Goal: Task Accomplishment & Management: Manage account settings

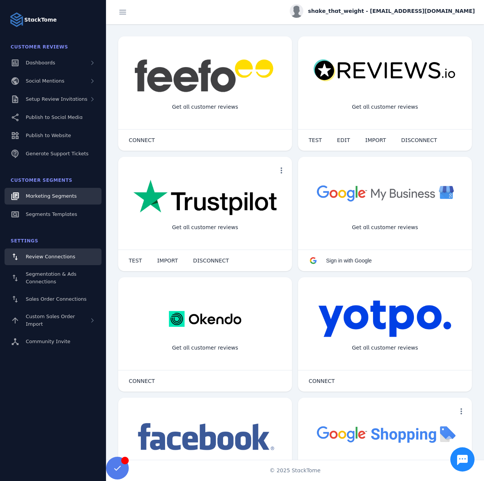
click at [44, 198] on span "Marketing Segments" at bounding box center [51, 196] width 51 height 6
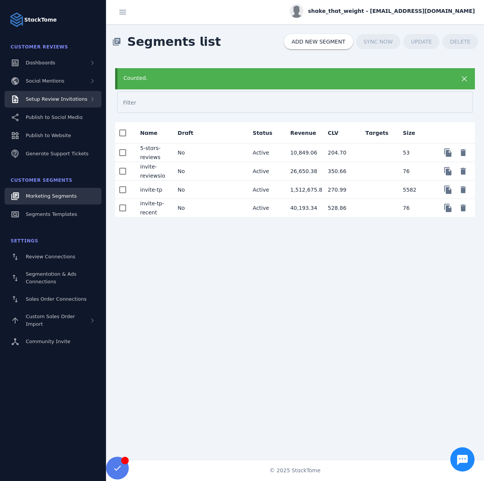
click at [63, 94] on div "Setup Review Invitations" at bounding box center [53, 99] width 97 height 17
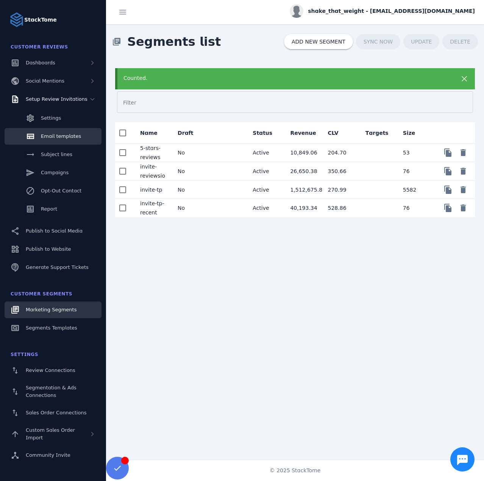
click at [52, 139] on span "Email templates" at bounding box center [61, 136] width 40 height 6
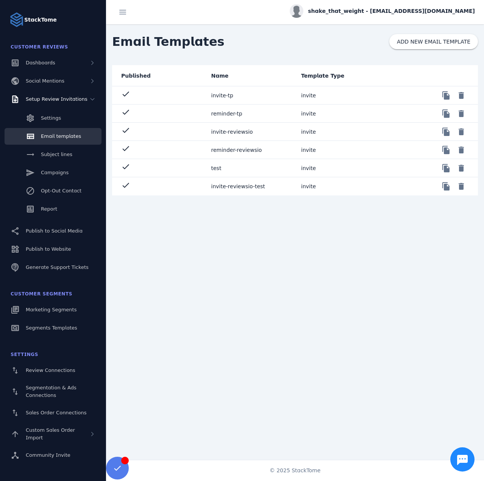
click at [228, 191] on mat-cell "invite-reviewsio-test" at bounding box center [250, 186] width 90 height 18
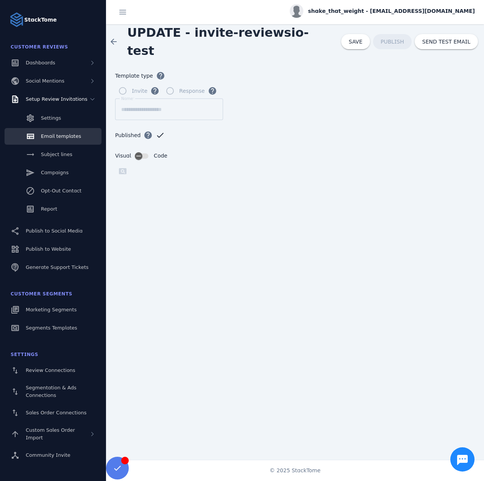
click at [56, 138] on span "Email templates" at bounding box center [61, 136] width 40 height 6
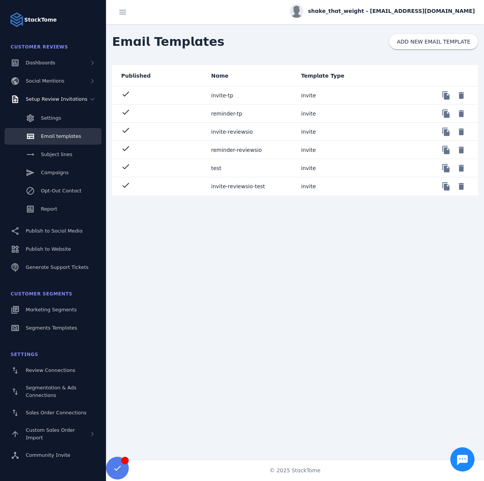
click at [230, 130] on mat-cell "invite-reviewsio" at bounding box center [250, 132] width 90 height 18
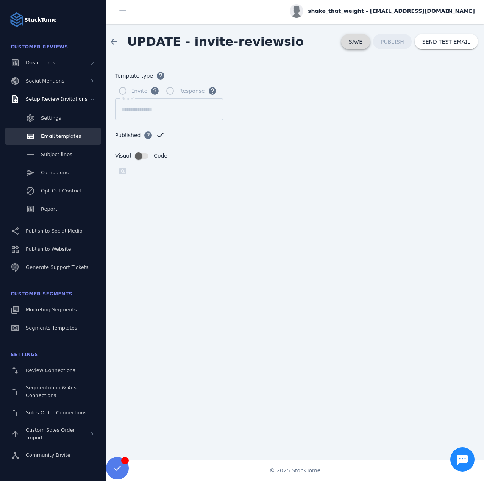
click at [363, 42] on span "SAVE" at bounding box center [356, 42] width 14 height 6
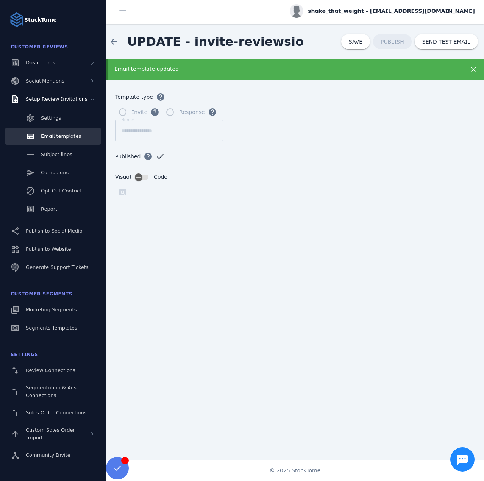
click at [54, 136] on span "Email templates" at bounding box center [61, 136] width 40 height 6
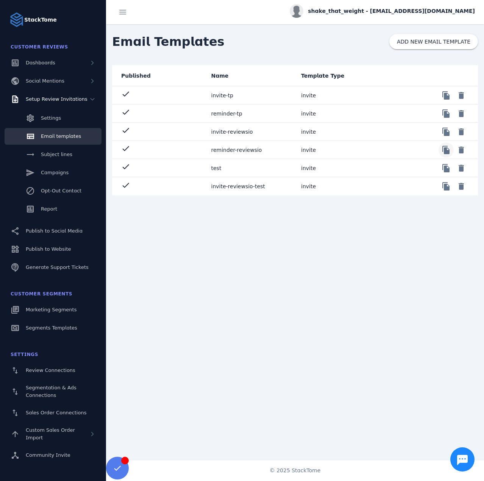
click at [449, 149] on span at bounding box center [446, 150] width 18 height 18
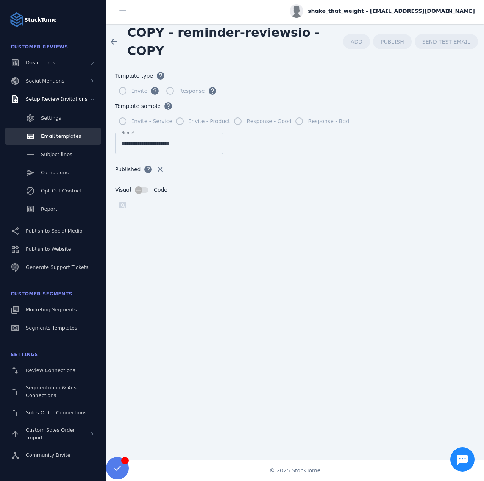
click at [191, 141] on input "**********" at bounding box center [169, 143] width 96 height 9
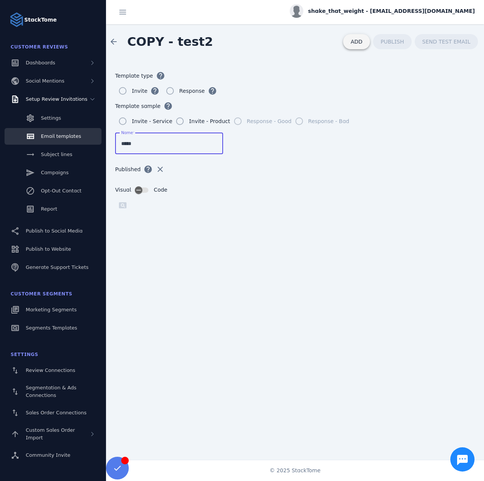
type input "*****"
click at [357, 44] on span at bounding box center [356, 42] width 27 height 18
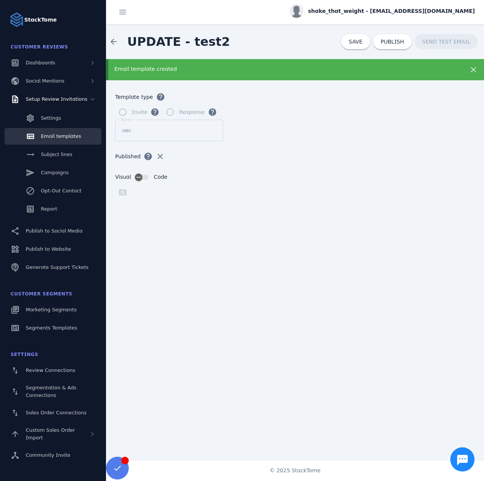
click at [59, 135] on span "Email templates" at bounding box center [61, 136] width 40 height 6
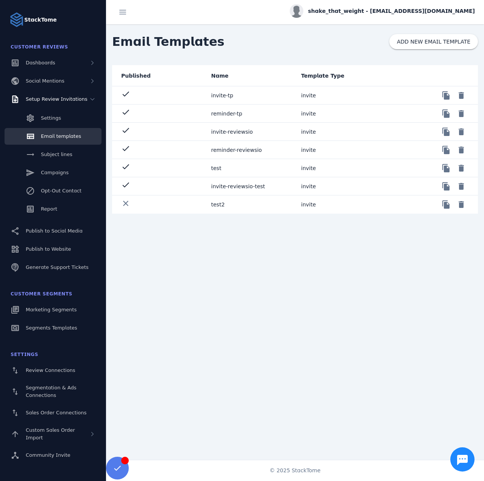
click at [349, 154] on mat-cell "invite" at bounding box center [340, 150] width 90 height 18
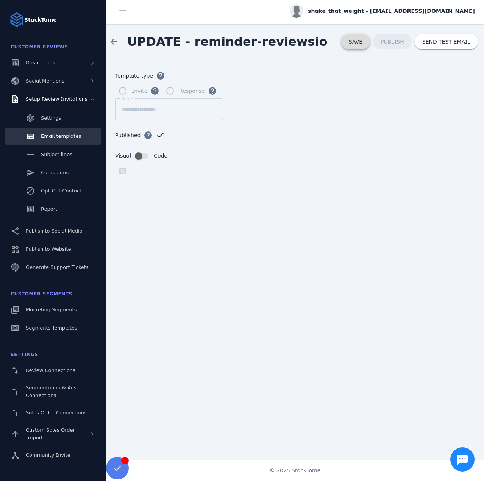
click at [363, 42] on span "SAVE" at bounding box center [356, 42] width 14 height 6
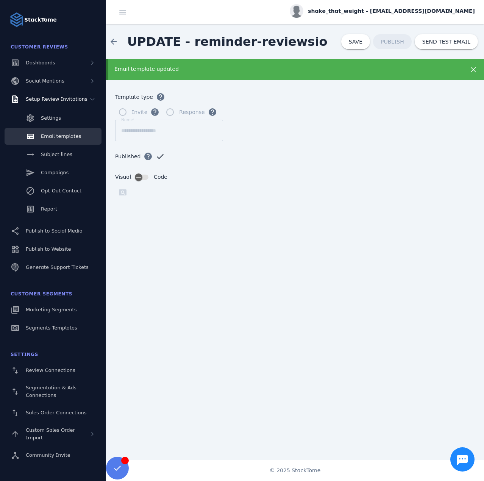
click at [60, 138] on span "Email templates" at bounding box center [61, 136] width 40 height 6
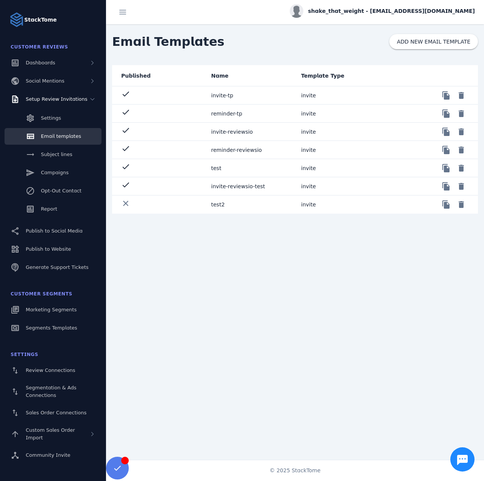
click at [222, 170] on mat-cell "test" at bounding box center [250, 168] width 90 height 18
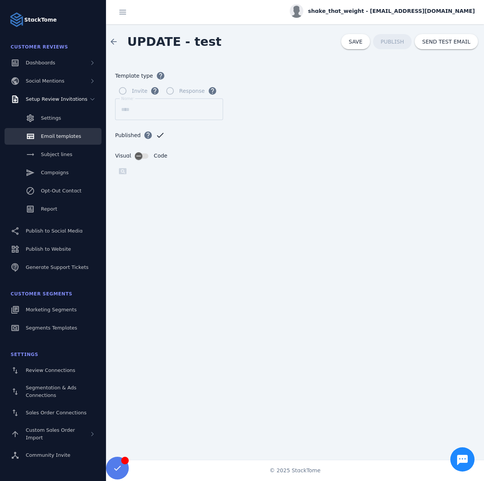
click at [55, 133] on span "Email templates" at bounding box center [61, 136] width 40 height 6
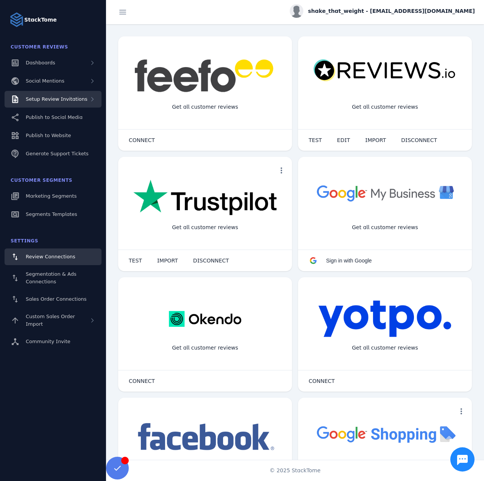
click at [60, 105] on div "Setup Review Invitations" at bounding box center [53, 99] width 97 height 17
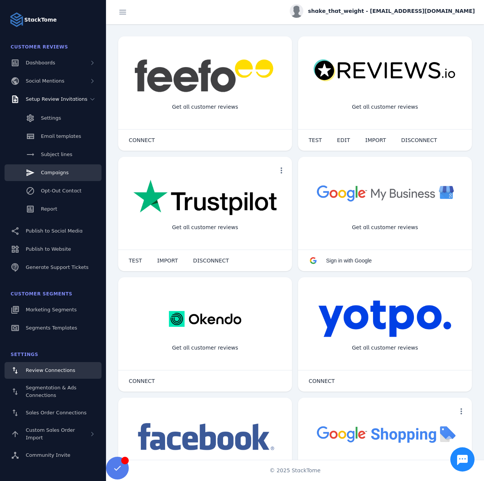
click at [63, 174] on span "Campaigns" at bounding box center [55, 173] width 28 height 6
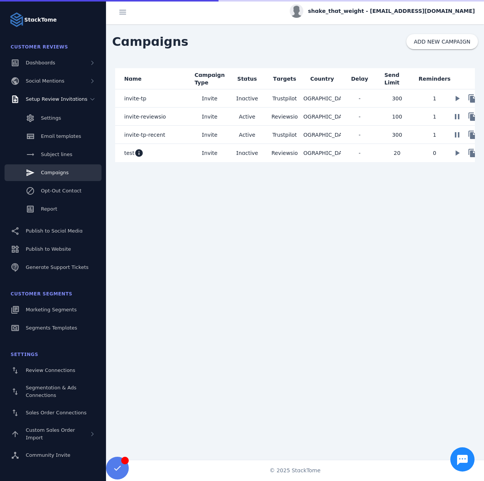
click at [172, 157] on mat-cell "test info" at bounding box center [153, 153] width 76 height 18
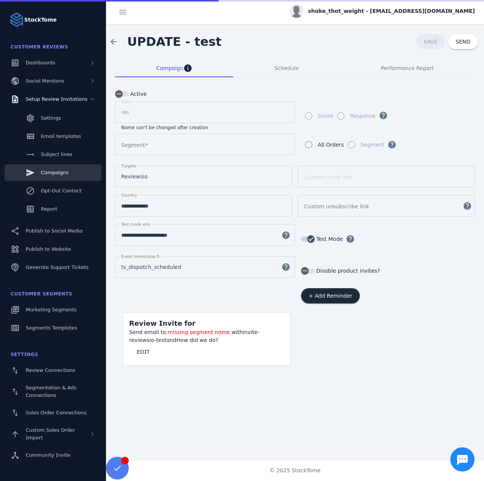
type input "**********"
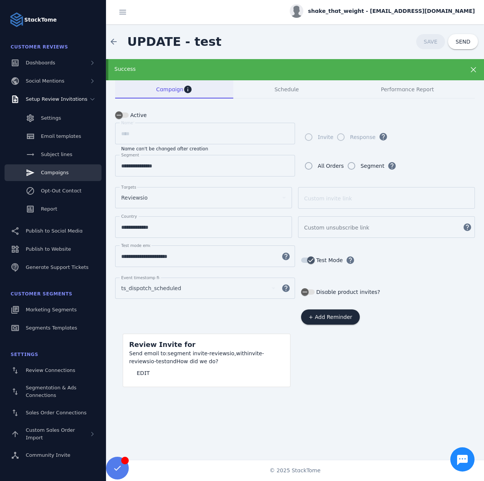
click at [201, 70] on div "Success" at bounding box center [277, 69] width 327 height 8
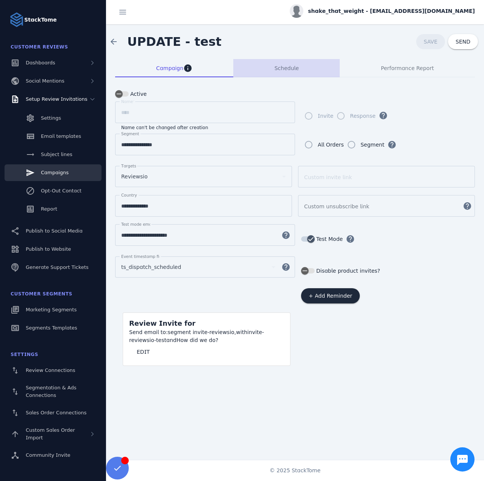
click at [273, 67] on div "Schedule" at bounding box center [286, 68] width 106 height 18
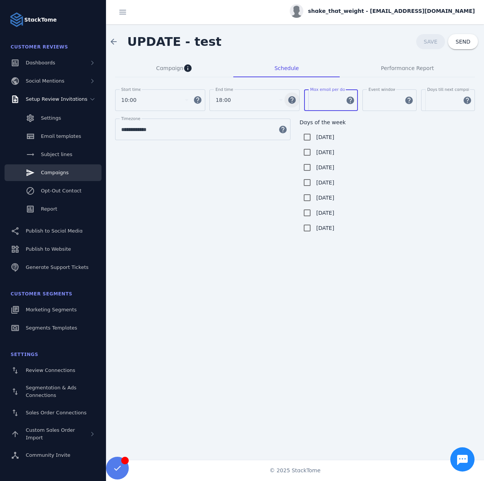
drag, startPoint x: 324, startPoint y: 102, endPoint x: 300, endPoint y: 101, distance: 24.3
click at [300, 101] on div "Start time 10:00 help End time 18:00 help [PERSON_NAME] email per day ** help E…" at bounding box center [295, 103] width 360 height 29
type input "**"
click at [155, 68] on div "Campaign info" at bounding box center [174, 68] width 118 height 18
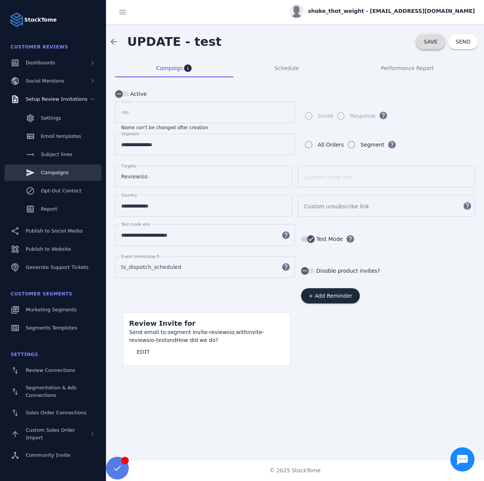
click at [431, 44] on span "SAVE" at bounding box center [431, 42] width 14 height 6
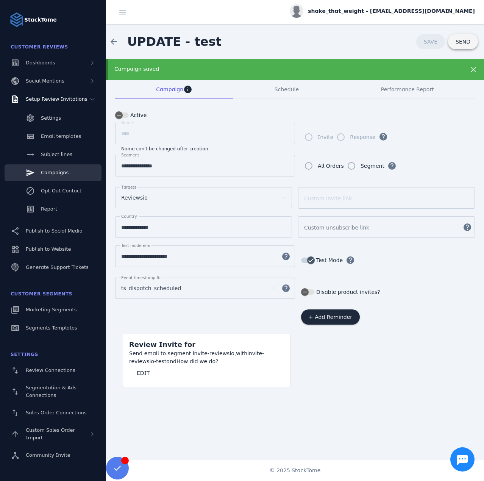
click at [468, 41] on span "SEND" at bounding box center [463, 41] width 15 height 5
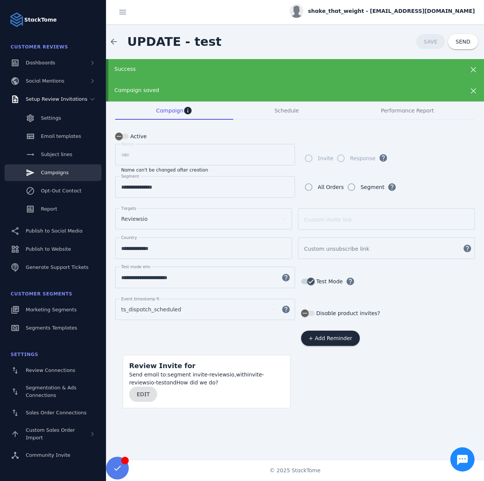
click at [147, 395] on span at bounding box center [143, 394] width 28 height 18
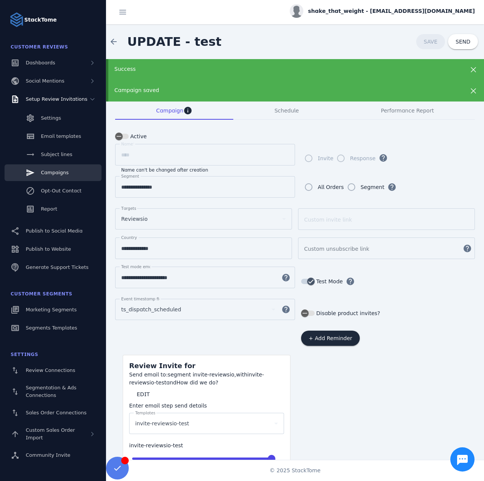
click at [392, 12] on span "shake_that_weight - [EMAIL_ADDRESS][DOMAIN_NAME]" at bounding box center [391, 11] width 167 height 8
click at [443, 71] on span "Sign out" at bounding box center [451, 73] width 22 height 9
